Goal: Book appointment/travel/reservation

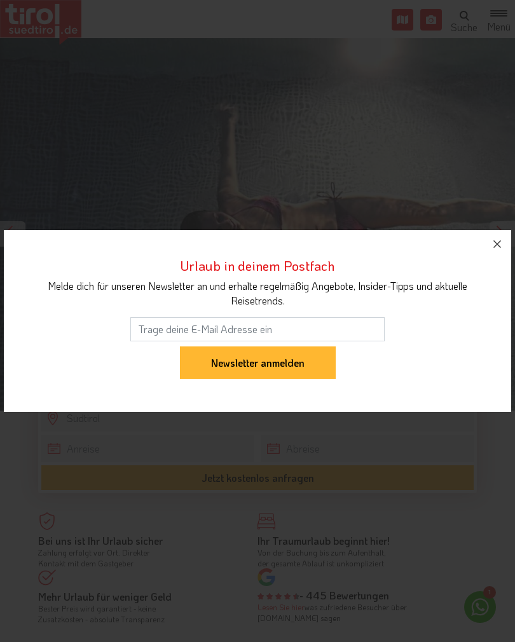
click at [496, 241] on icon "button" at bounding box center [497, 244] width 15 height 15
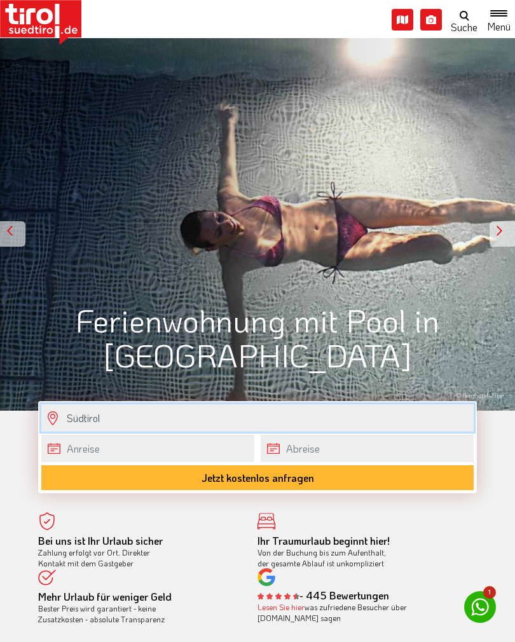
click at [86, 413] on input "Südtirol" at bounding box center [257, 417] width 432 height 27
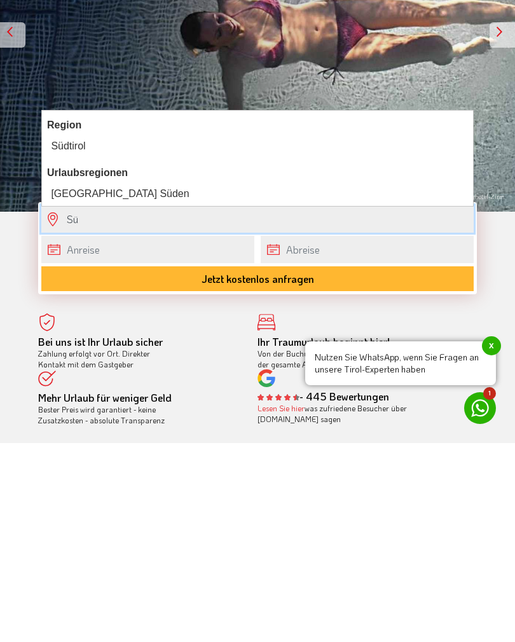
type input "S"
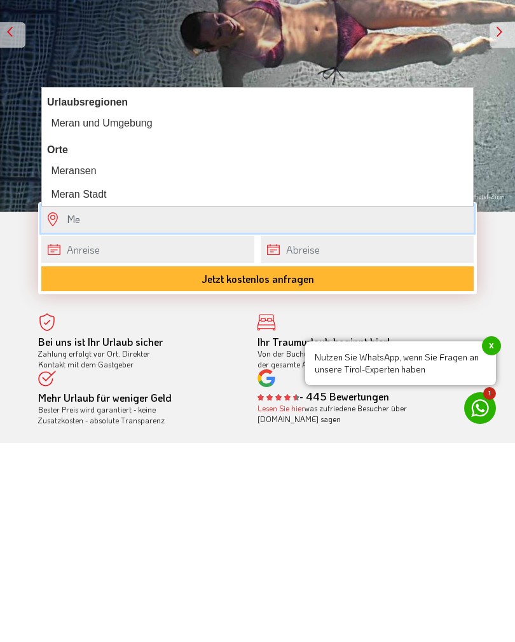
type input "M"
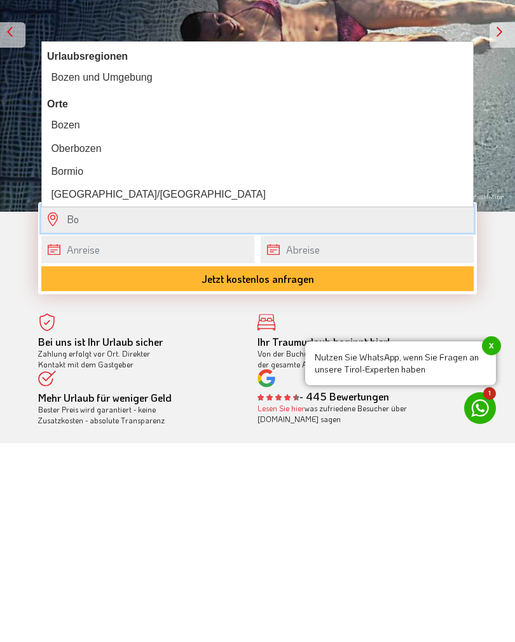
type input "B"
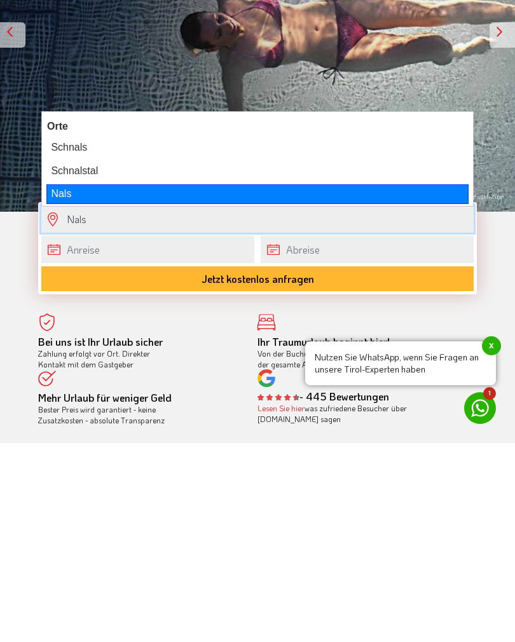
click at [61, 383] on div "Nals" at bounding box center [257, 392] width 422 height 19
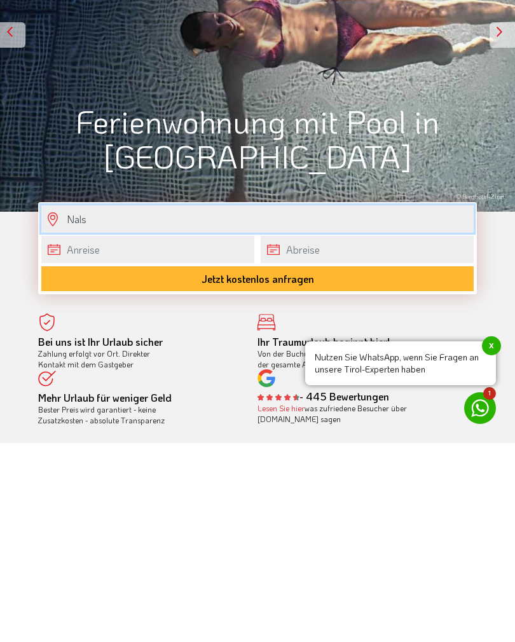
type input "Nals"
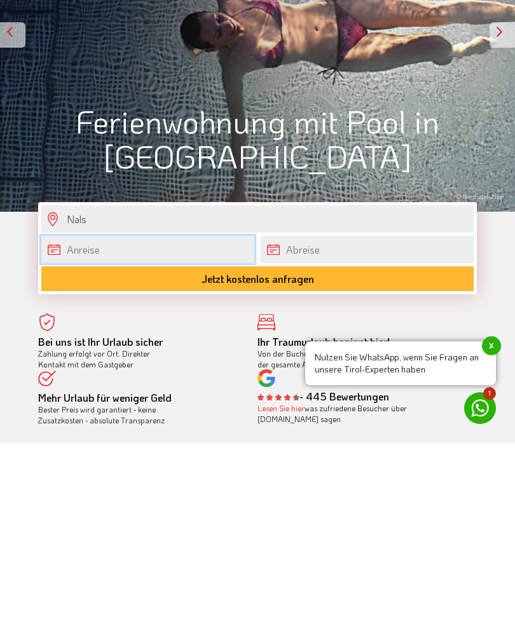
click at [88, 435] on input "text" at bounding box center [147, 448] width 213 height 27
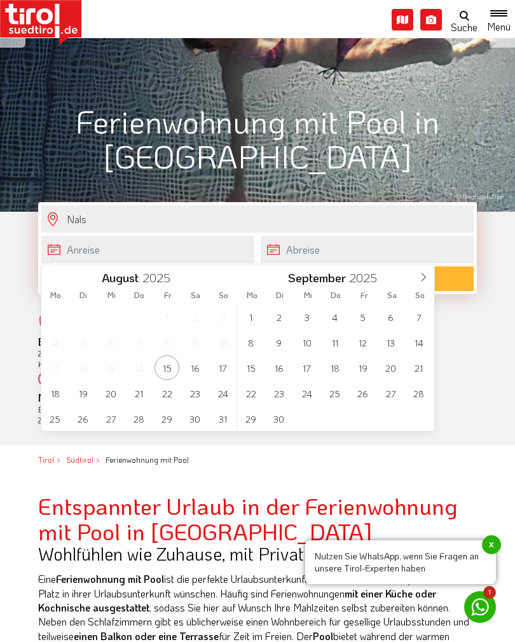
click at [425, 273] on icon at bounding box center [423, 277] width 9 height 9
click at [424, 273] on icon at bounding box center [423, 277] width 9 height 9
click at [423, 274] on icon at bounding box center [423, 277] width 9 height 9
click at [423, 273] on icon at bounding box center [423, 277] width 9 height 9
type input "2026"
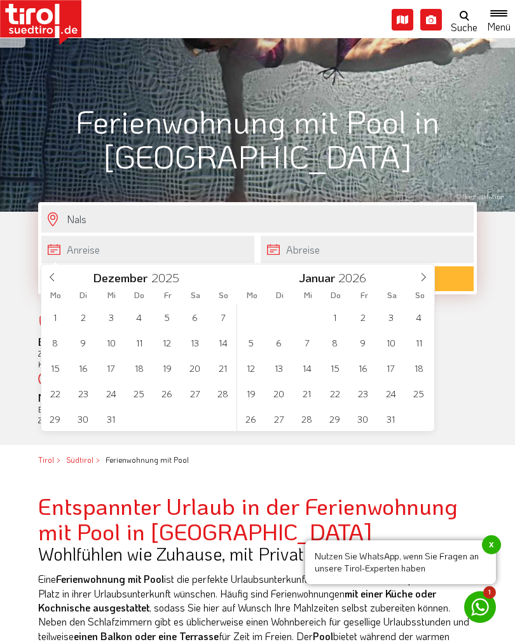
click at [418, 271] on span at bounding box center [424, 276] width 22 height 22
type input "2026"
click at [420, 270] on span at bounding box center [424, 276] width 22 height 22
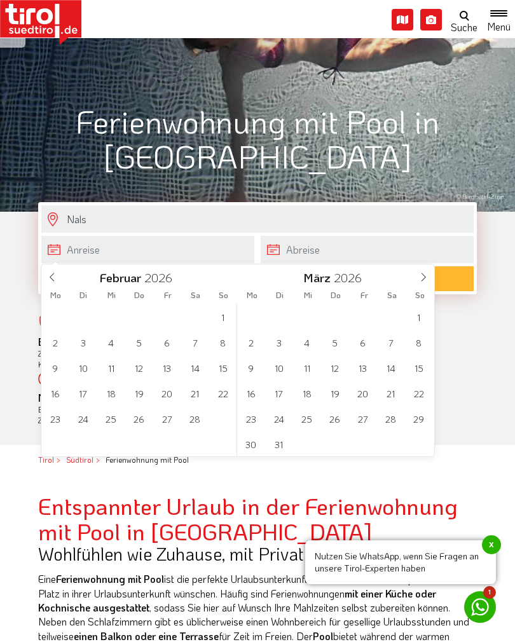
click at [420, 270] on span at bounding box center [424, 276] width 22 height 22
click at [420, 269] on span at bounding box center [424, 276] width 22 height 22
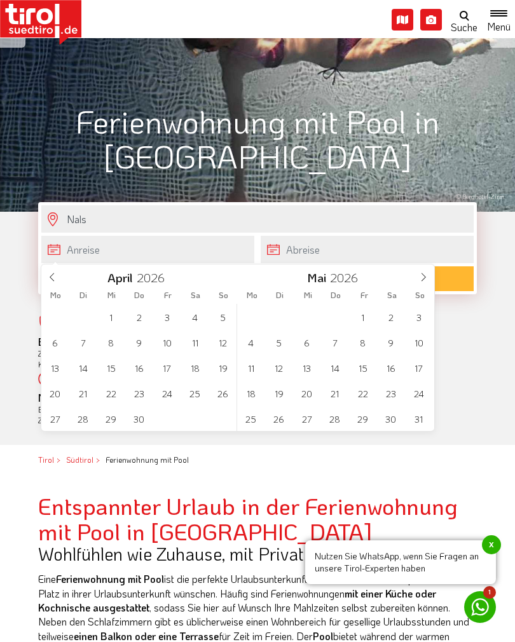
click at [420, 271] on span at bounding box center [424, 276] width 22 height 22
click at [420, 316] on span "7" at bounding box center [418, 317] width 25 height 25
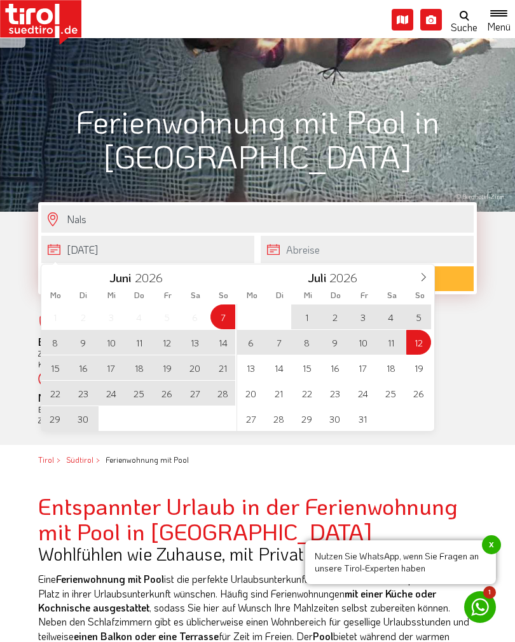
click at [417, 348] on span "12" at bounding box center [418, 342] width 25 height 25
type input "[DATE]"
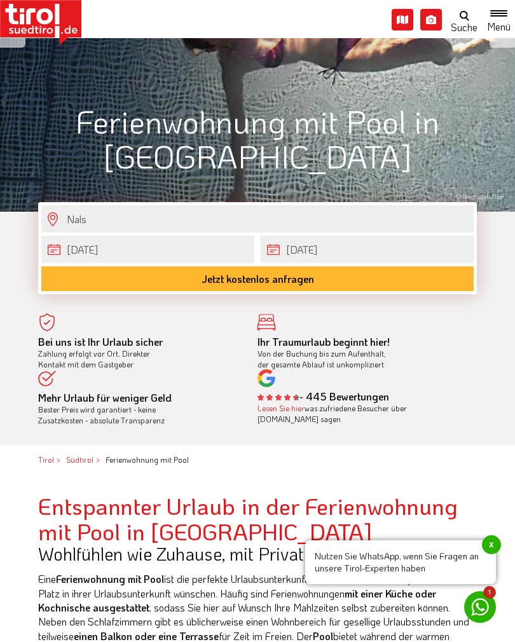
click at [250, 282] on button "Jetzt kostenlos anfragen" at bounding box center [257, 278] width 432 height 25
